Goal: Task Accomplishment & Management: Complete application form

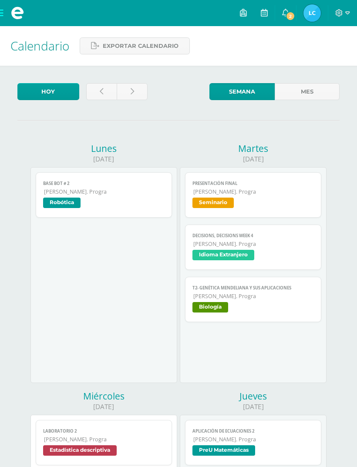
scroll to position [308, 0]
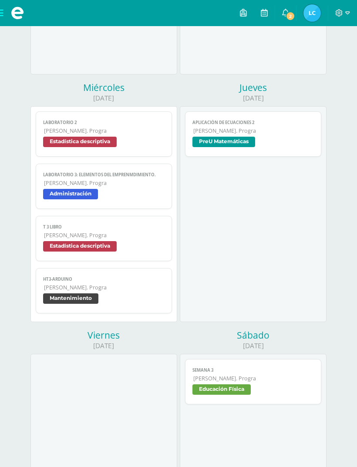
click at [68, 239] on span "[PERSON_NAME]. Progra" at bounding box center [104, 234] width 120 height 7
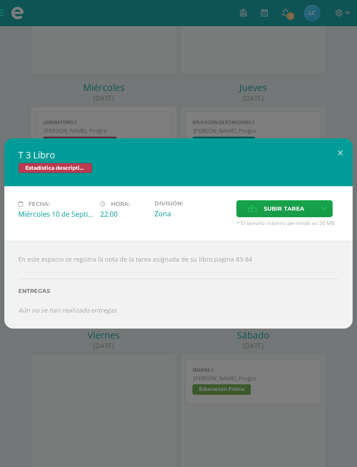
click at [326, 210] on icon at bounding box center [324, 208] width 7 height 7
click at [282, 226] on span "Subir enlace" at bounding box center [286, 226] width 37 height 8
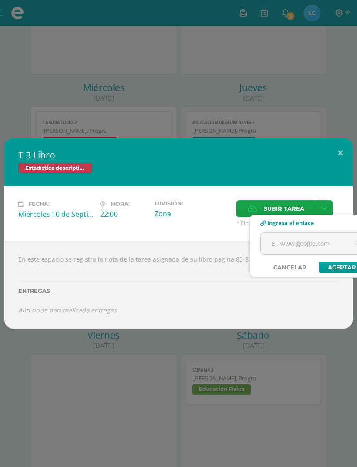
click at [280, 246] on input "text" at bounding box center [315, 243] width 109 height 21
click at [281, 245] on input "text" at bounding box center [315, 243] width 109 height 21
paste input "[URL][DOMAIN_NAME]"
type input "[URL][DOMAIN_NAME]"
click at [335, 267] on link "Aceptar" at bounding box center [341, 266] width 47 height 11
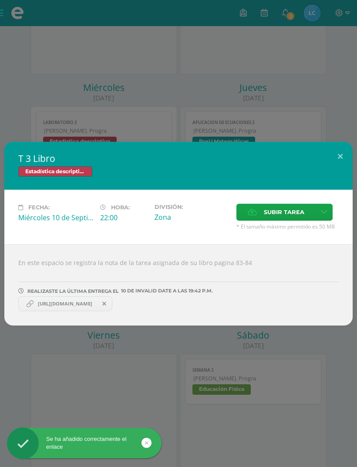
click at [49, 298] on link "[URL][DOMAIN_NAME]" at bounding box center [65, 303] width 94 height 15
click at [42, 208] on span "Fecha:" at bounding box center [38, 207] width 21 height 7
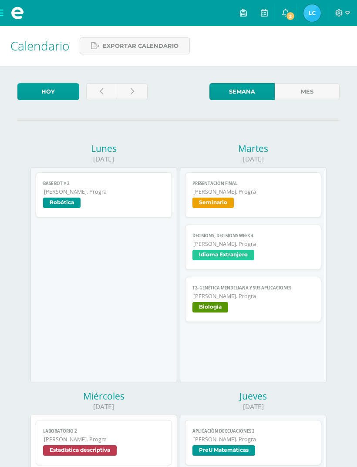
scroll to position [308, 0]
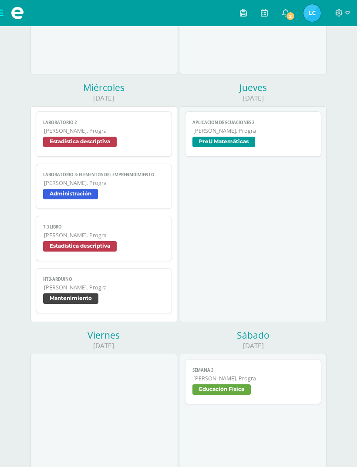
click at [124, 248] on span "Estadística descriptiva" at bounding box center [103, 247] width 121 height 13
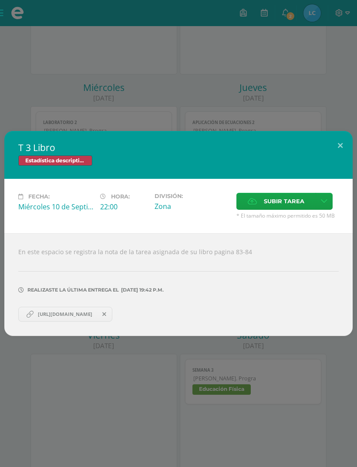
click at [94, 308] on link "[URL][DOMAIN_NAME]" at bounding box center [65, 314] width 94 height 15
